Goal: Download file/media

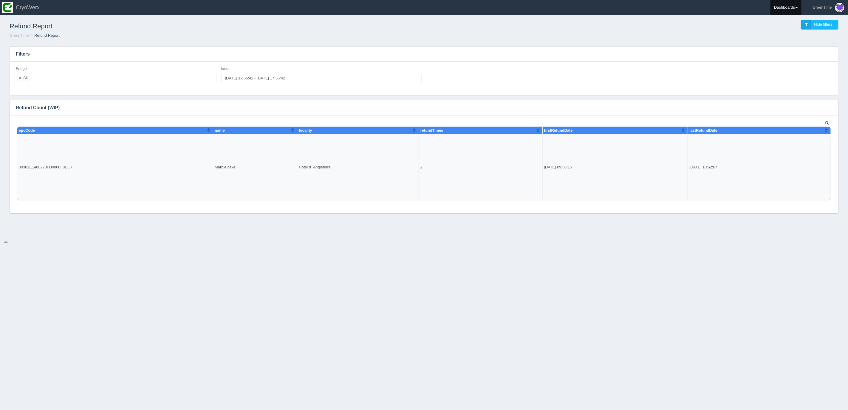
click at [787, 13] on link "Dashboards" at bounding box center [786, 7] width 31 height 15
click at [786, 44] on link "GreenTime" at bounding box center [811, 44] width 81 height 12
click at [790, 64] on link "Inventory" at bounding box center [811, 67] width 81 height 12
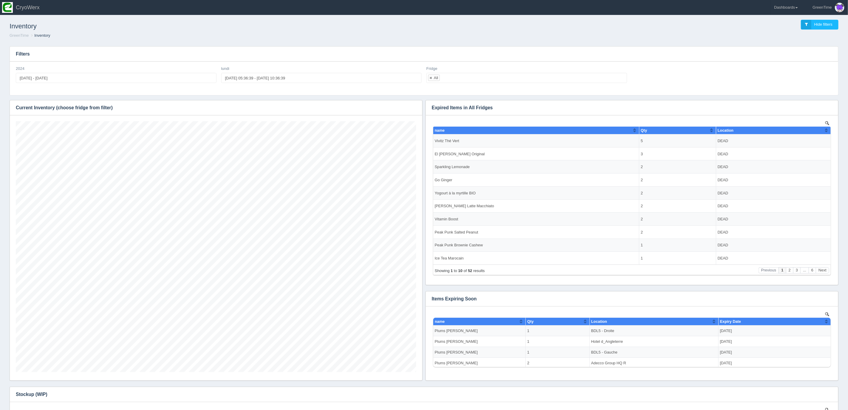
scroll to position [251, 401]
click at [412, 106] on icon "button" at bounding box center [414, 108] width 4 height 4
click at [387, 119] on link "Download CSV" at bounding box center [394, 116] width 48 height 9
click at [414, 106] on icon "button" at bounding box center [414, 108] width 4 height 4
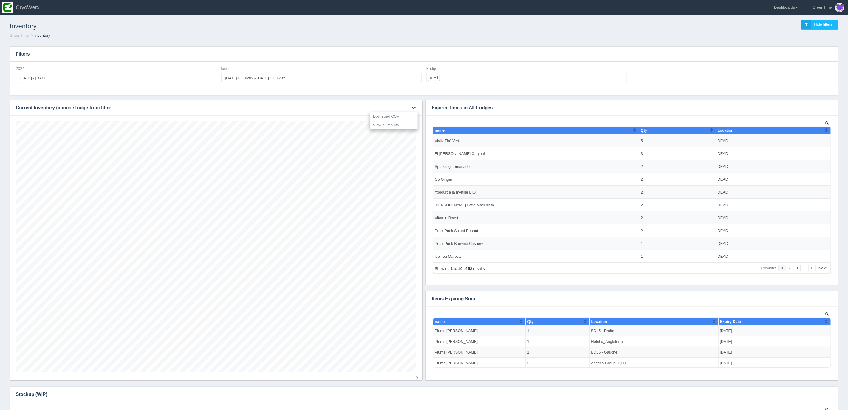
click at [388, 115] on link "Download CSV" at bounding box center [394, 116] width 48 height 9
click at [603, 54] on h3 "Filters" at bounding box center [424, 54] width 829 height 15
click at [792, 8] on link "Dashboards" at bounding box center [786, 7] width 31 height 15
click at [780, 41] on link "GreenTime" at bounding box center [811, 44] width 81 height 12
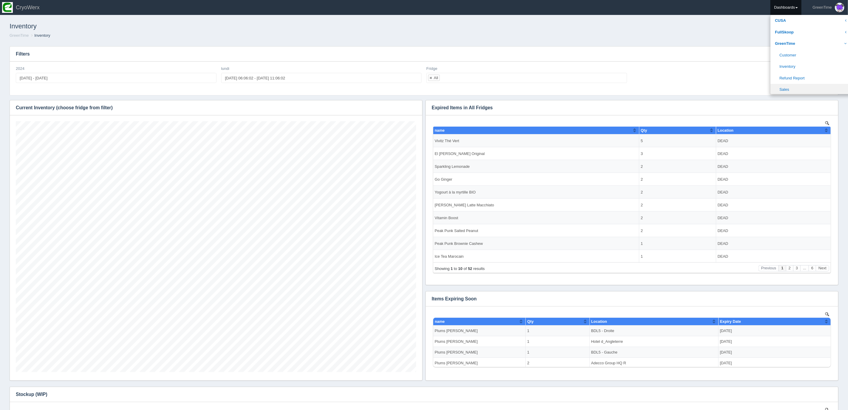
drag, startPoint x: 786, startPoint y: 89, endPoint x: 782, endPoint y: 89, distance: 4.5
click at [786, 89] on link "Sales" at bounding box center [811, 90] width 81 height 12
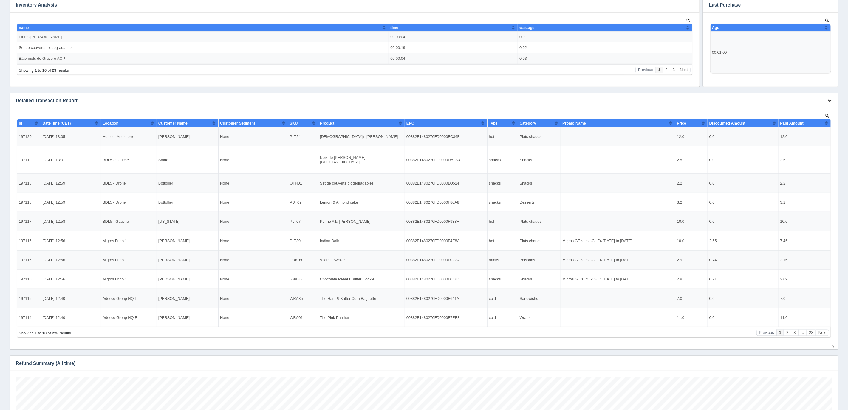
click at [828, 96] on button "button" at bounding box center [830, 100] width 8 height 9
click at [799, 109] on link "Download CSV" at bounding box center [810, 109] width 48 height 9
click at [804, 106] on link "Download CSV" at bounding box center [810, 109] width 48 height 9
click at [796, 108] on link "Download CSV" at bounding box center [810, 109] width 48 height 9
click at [798, 113] on link "Download CSV" at bounding box center [810, 109] width 48 height 9
